Goal: Register for event/course

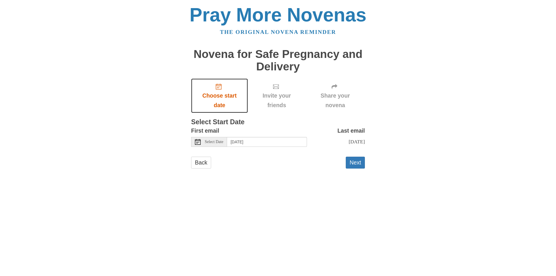
click at [217, 87] on use "Choose start date" at bounding box center [219, 87] width 6 height 6
click at [361, 162] on button "Next" at bounding box center [355, 163] width 19 height 12
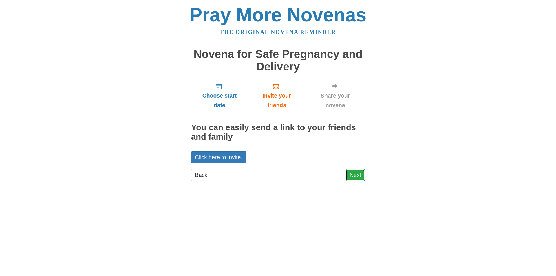
click at [353, 174] on link "Next" at bounding box center [355, 175] width 19 height 12
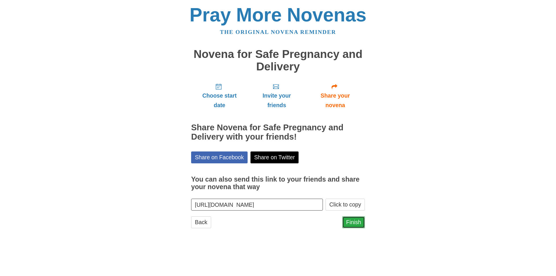
click at [357, 222] on link "Finish" at bounding box center [353, 222] width 23 height 12
